Goal: Task Accomplishment & Management: Use online tool/utility

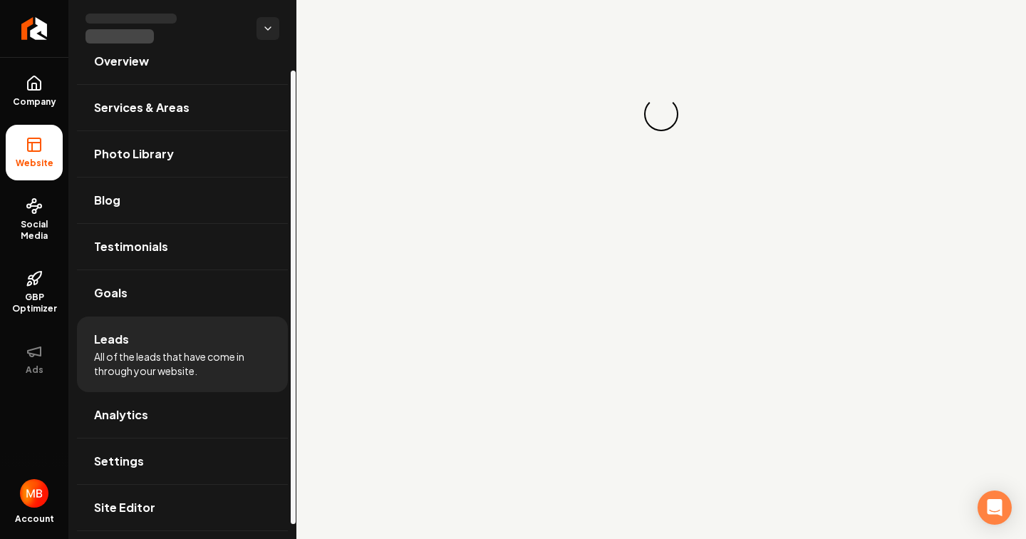
scroll to position [28, 0]
click at [209, 358] on span "All of the leads that have come in through your website." at bounding box center [182, 362] width 177 height 28
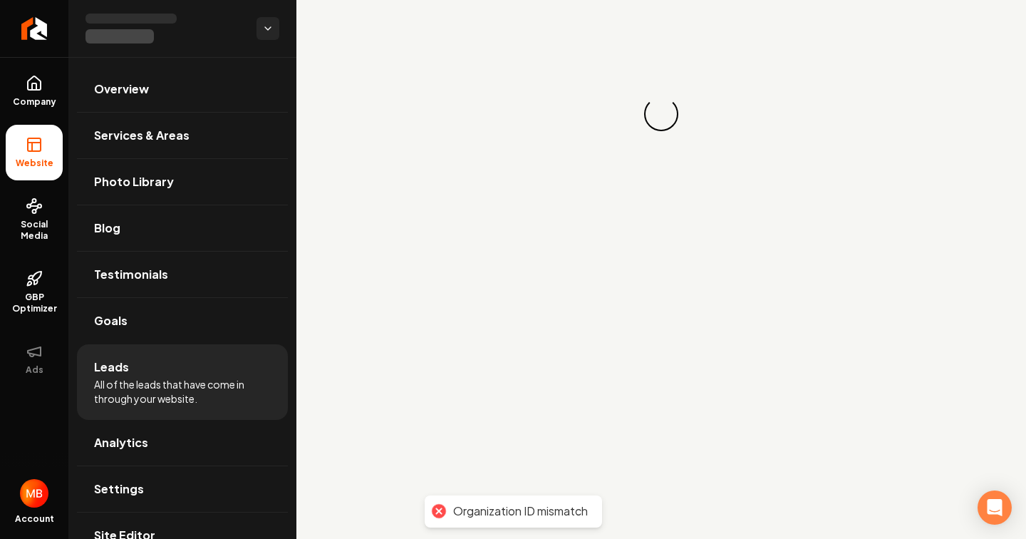
click at [479, 509] on div "Organization ID mismatch" at bounding box center [520, 511] width 135 height 15
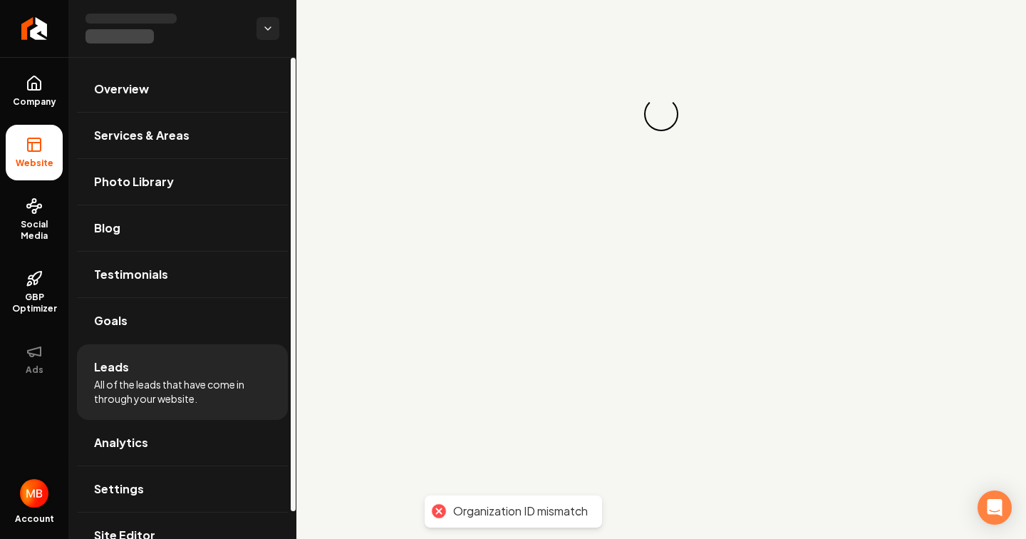
click at [31, 491] on img "Open user button" at bounding box center [34, 493] width 28 height 28
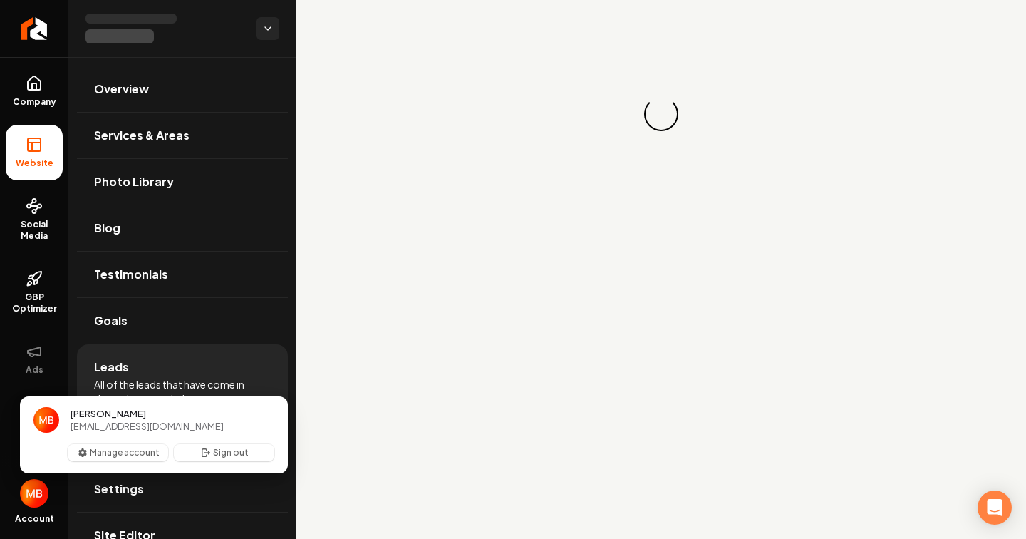
click at [542, 418] on main "Loading... Loading..." at bounding box center [660, 269] width 729 height 539
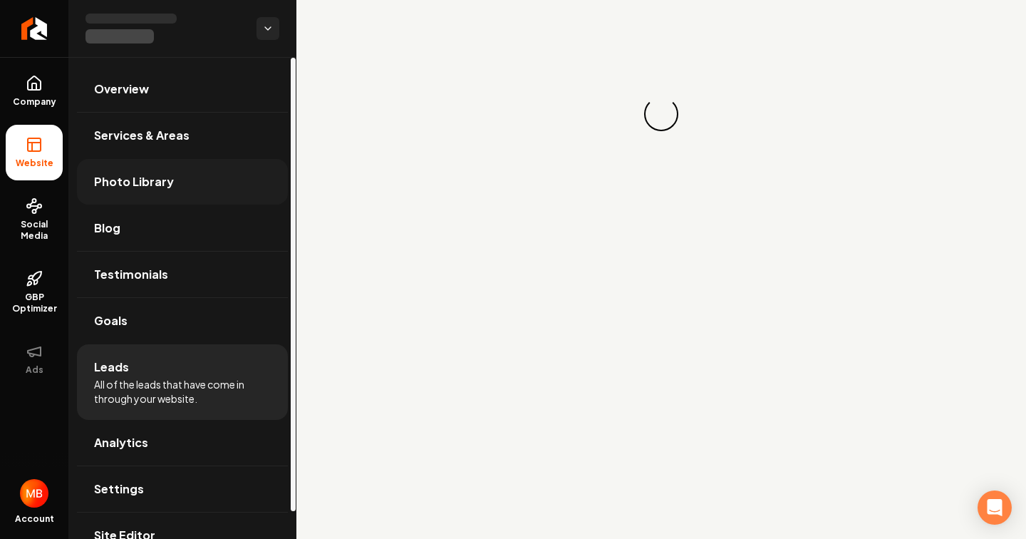
click at [182, 189] on link "Photo Library" at bounding box center [182, 182] width 211 height 46
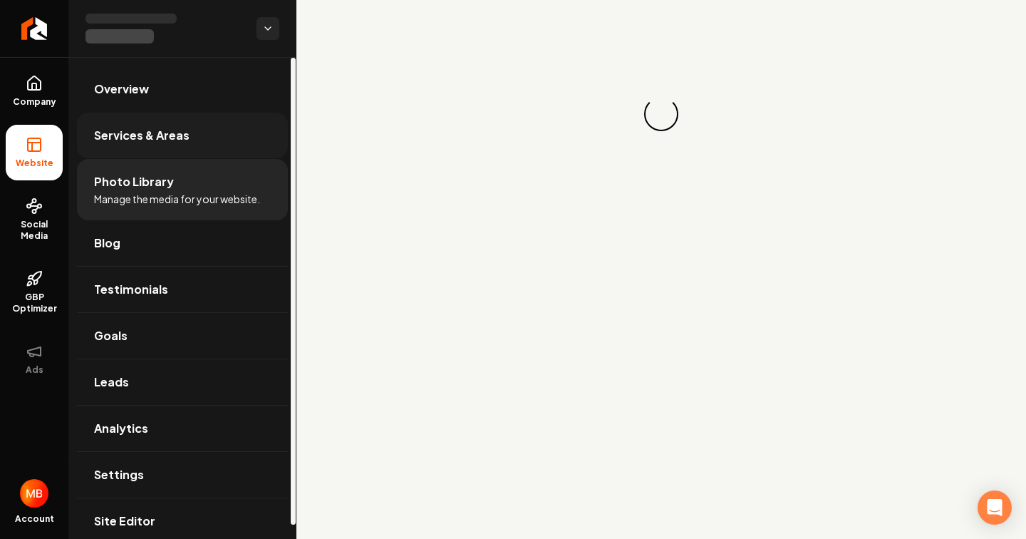
click at [189, 128] on link "Services & Areas" at bounding box center [182, 136] width 211 height 46
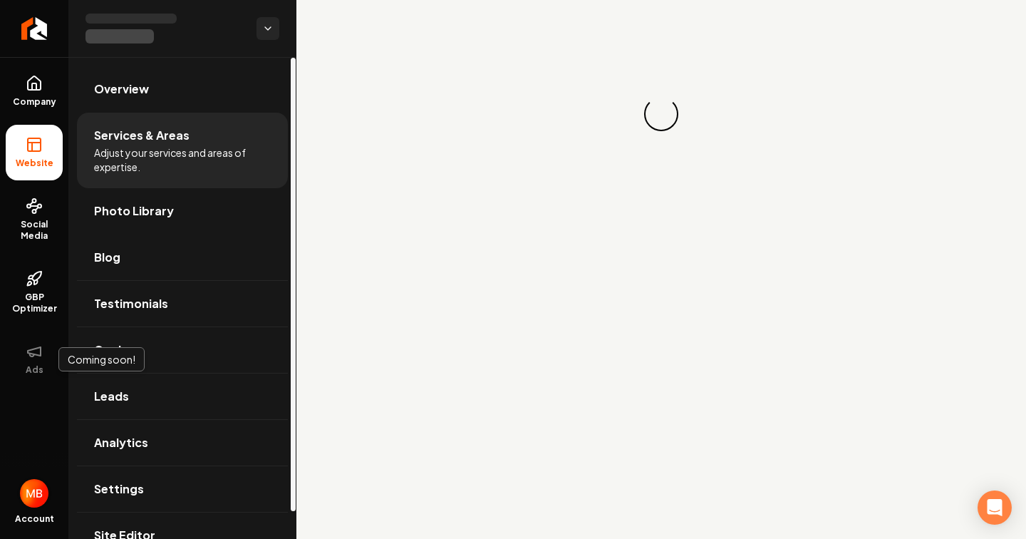
click at [24, 494] on img "Open user button" at bounding box center [34, 493] width 28 height 28
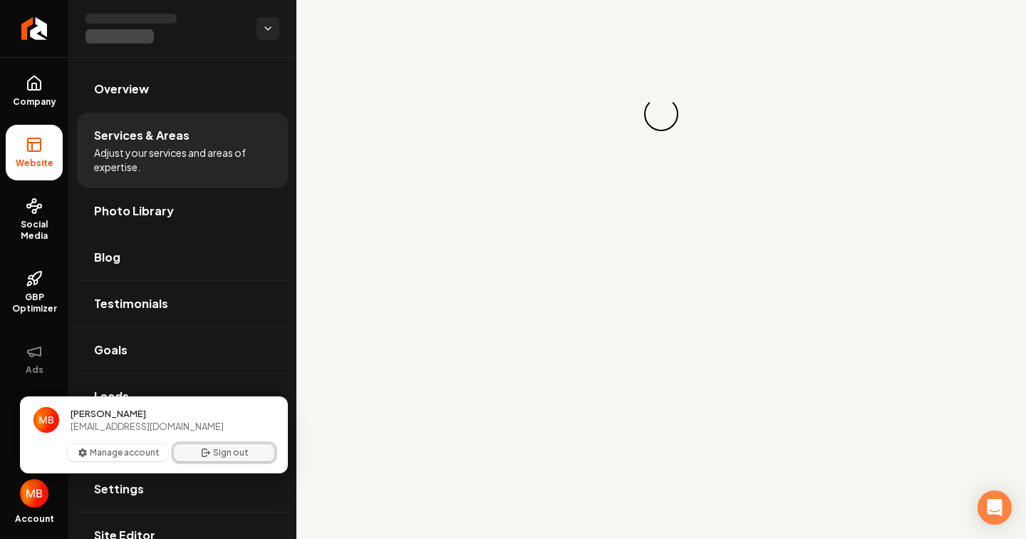
click at [222, 453] on button "Sign out" at bounding box center [224, 452] width 100 height 17
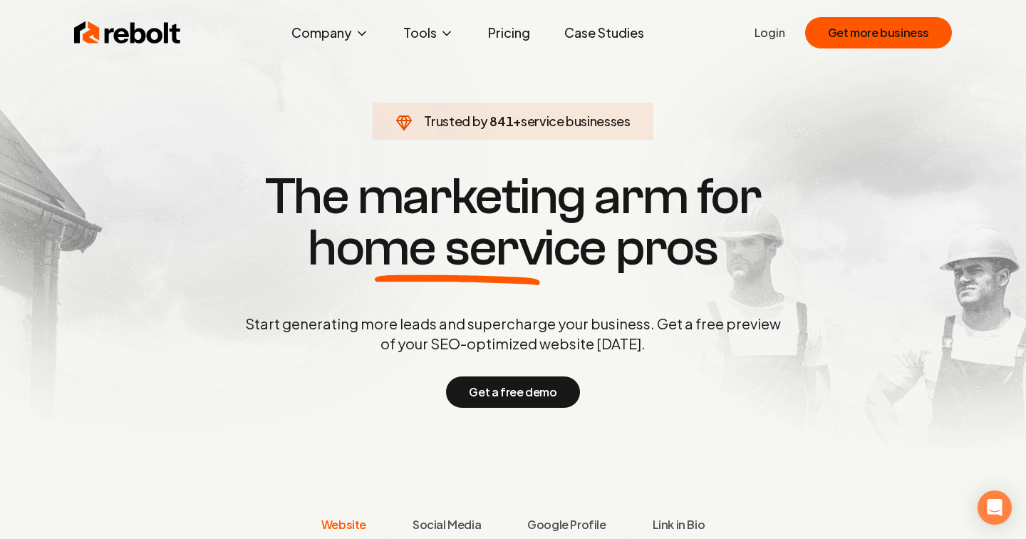
click at [774, 34] on link "Login" at bounding box center [769, 32] width 31 height 17
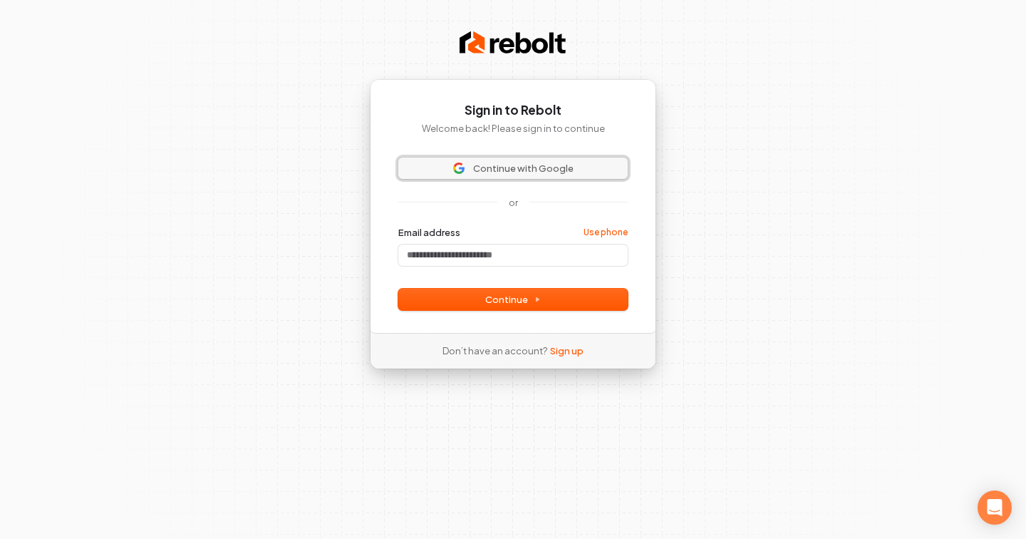
click at [507, 167] on span "Continue with Google" at bounding box center [523, 168] width 100 height 13
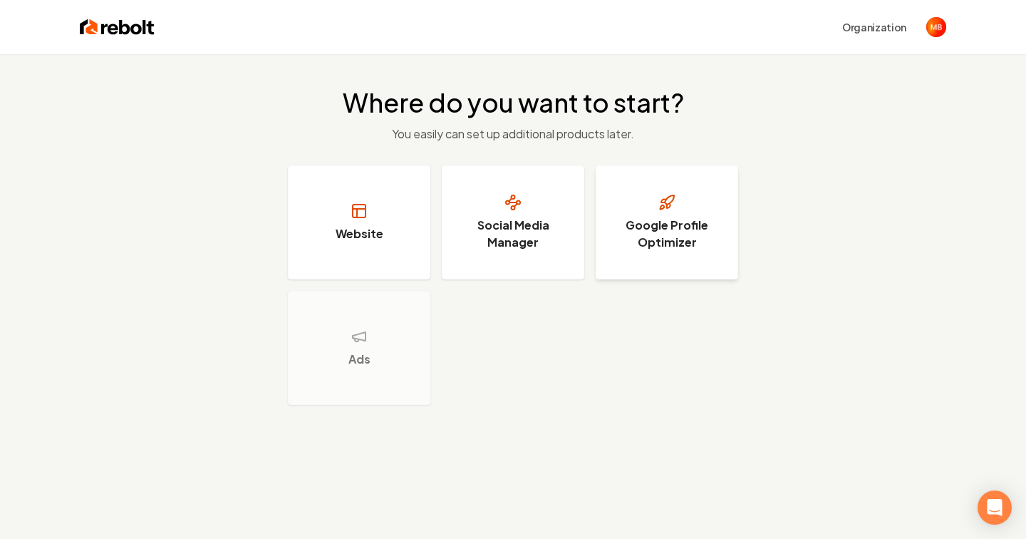
click at [678, 250] on h3 "Google Profile Optimizer" at bounding box center [666, 234] width 107 height 34
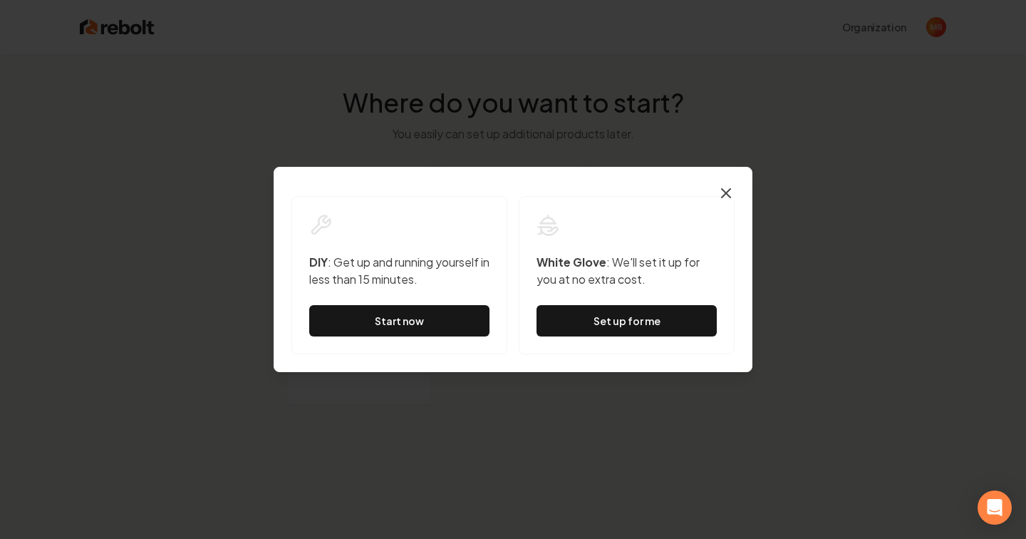
click at [728, 197] on icon "button" at bounding box center [725, 193] width 17 height 17
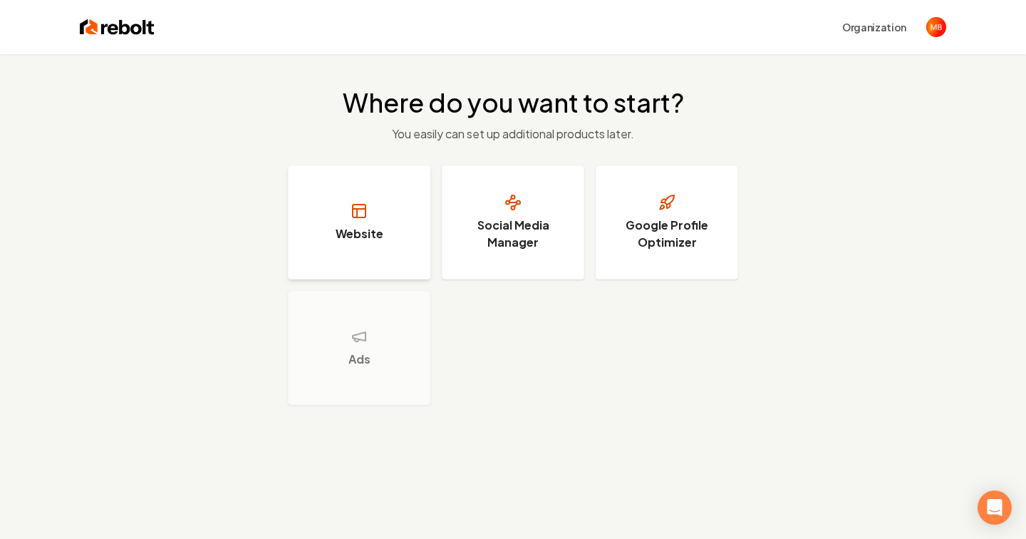
click at [403, 245] on button "Website" at bounding box center [359, 222] width 142 height 114
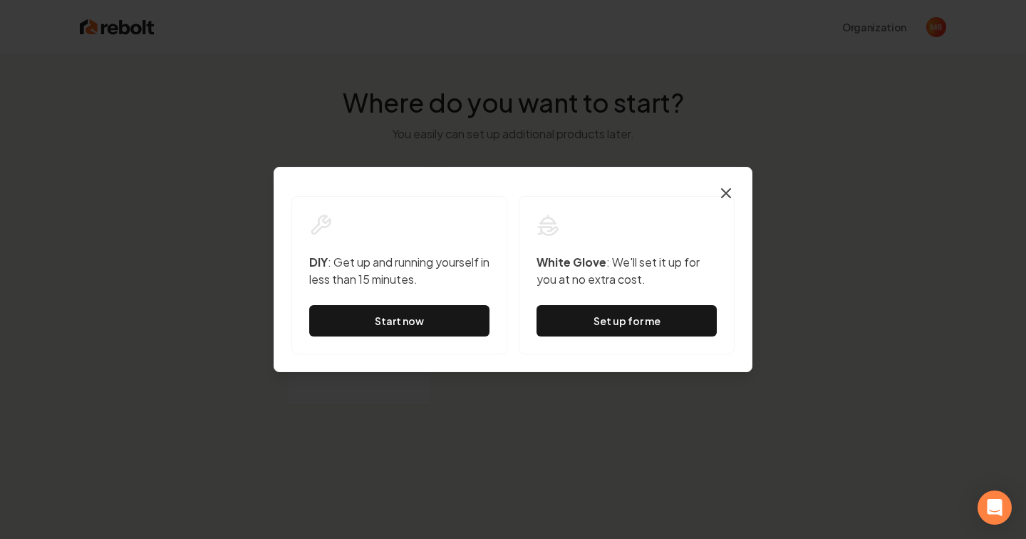
click at [725, 190] on icon "button" at bounding box center [725, 193] width 17 height 17
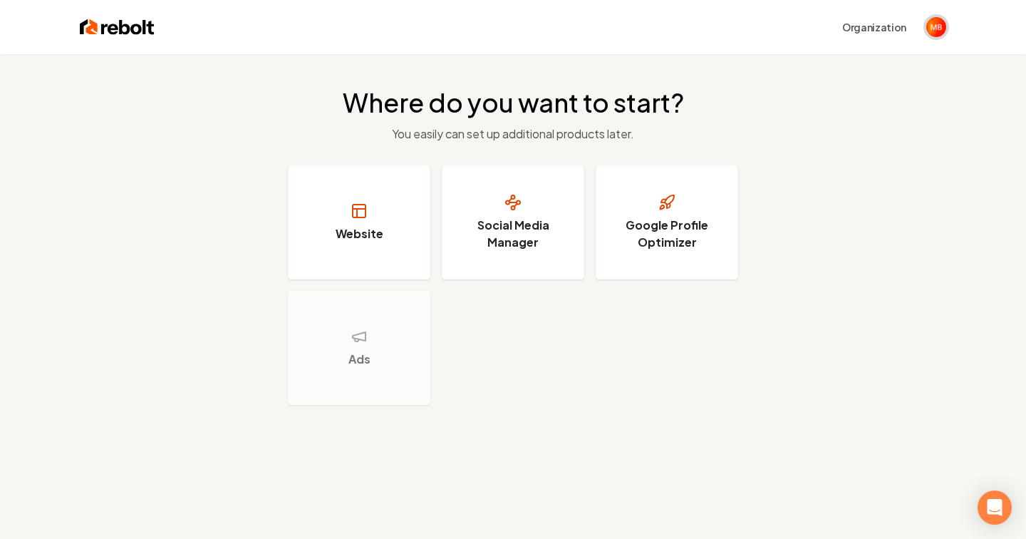
click at [930, 29] on img "Open user button" at bounding box center [936, 27] width 20 height 20
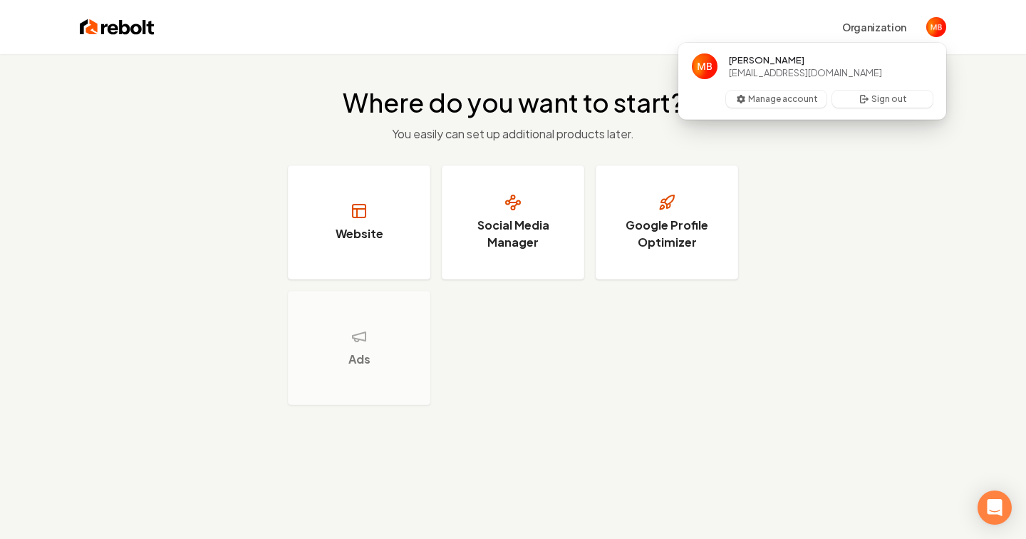
click at [800, 69] on span "[EMAIL_ADDRESS][DOMAIN_NAME]" at bounding box center [805, 72] width 153 height 13
click at [375, 239] on h3 "Website" at bounding box center [360, 233] width 48 height 17
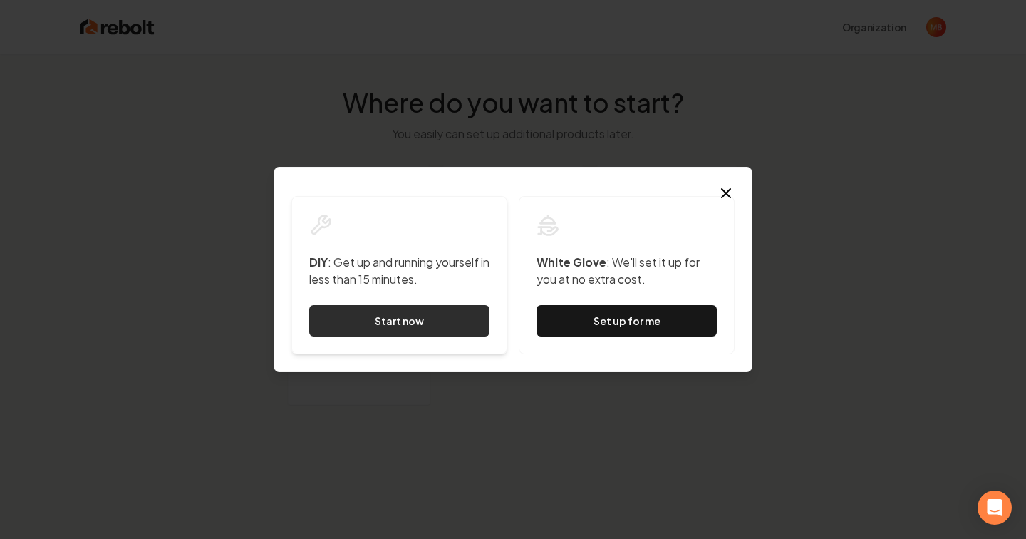
click at [432, 326] on link "Start now" at bounding box center [399, 320] width 180 height 31
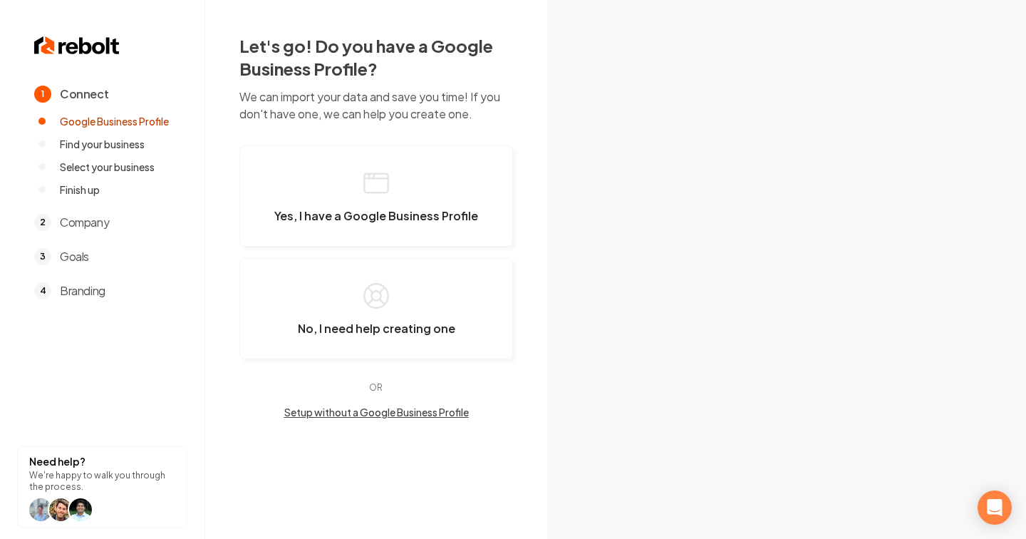
click at [105, 219] on span "Company" at bounding box center [84, 222] width 49 height 17
click at [95, 229] on span "Company" at bounding box center [84, 222] width 49 height 17
click at [34, 228] on div "2 Company" at bounding box center [110, 222] width 153 height 17
click at [46, 300] on section "1 Connect Google Business Profile Find your business Select your business Finis…" at bounding box center [102, 269] width 205 height 539
